Goal: Information Seeking & Learning: Learn about a topic

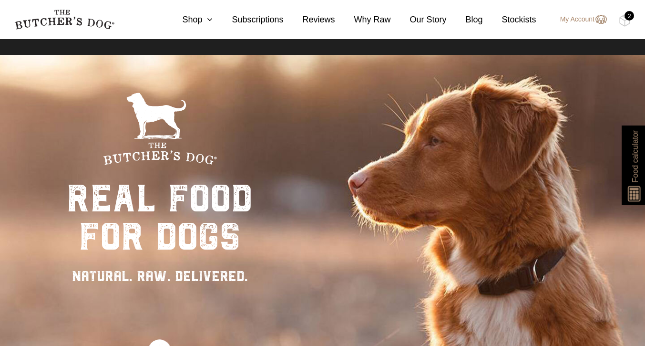
scroll to position [14, 0]
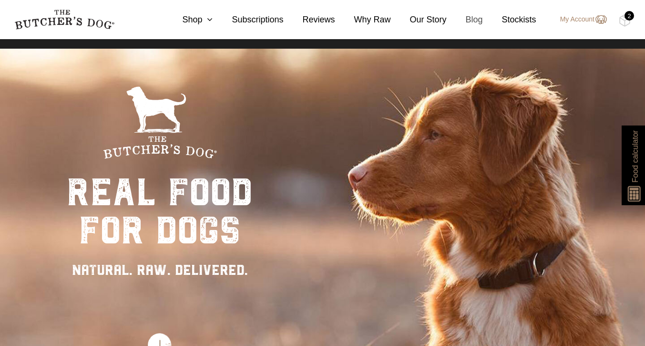
click at [477, 22] on link "Blog" at bounding box center [465, 19] width 36 height 13
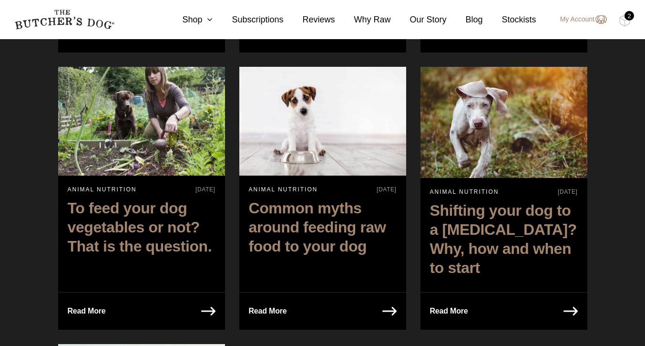
scroll to position [2235, 0]
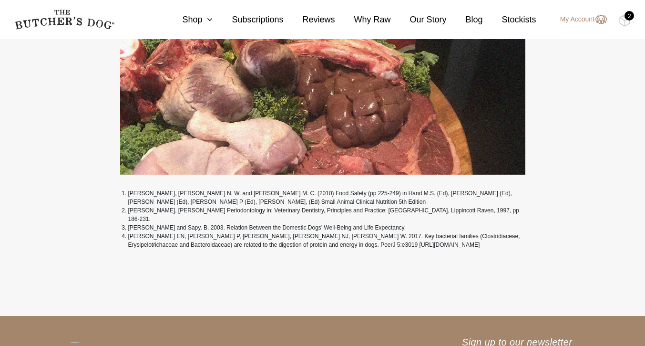
scroll to position [3449, 0]
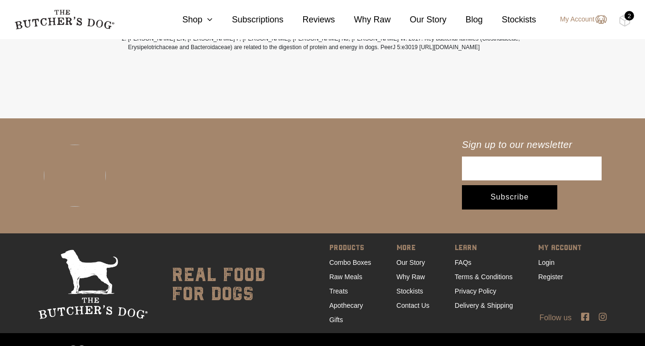
scroll to position [2127, 0]
